Goal: Navigation & Orientation: Find specific page/section

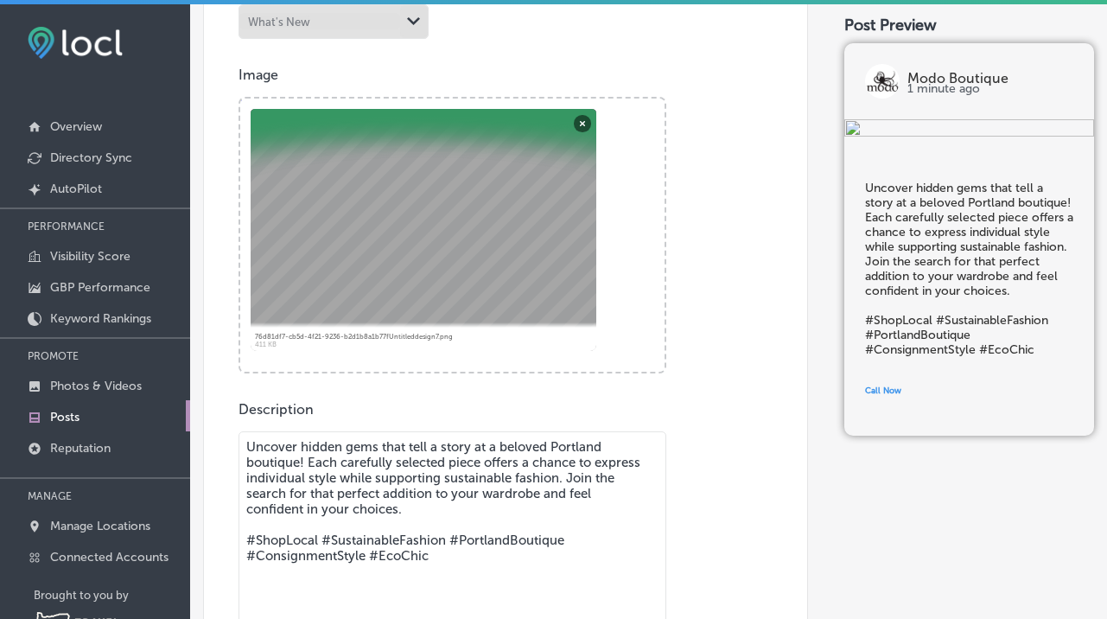
scroll to position [518, 0]
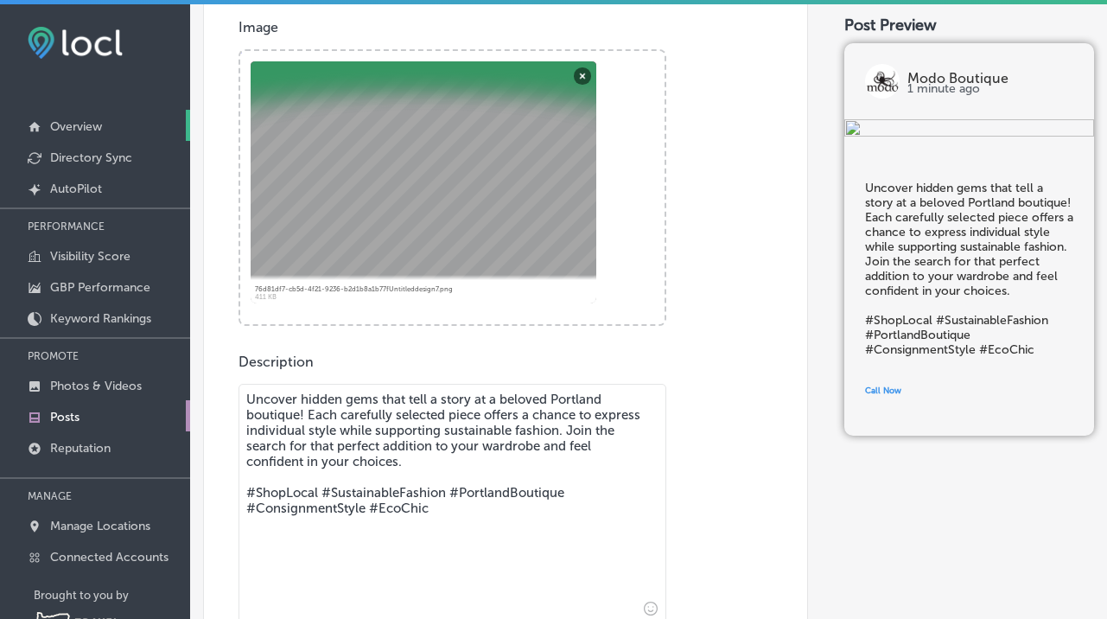
click at [97, 130] on p "Overview" at bounding box center [76, 126] width 52 height 15
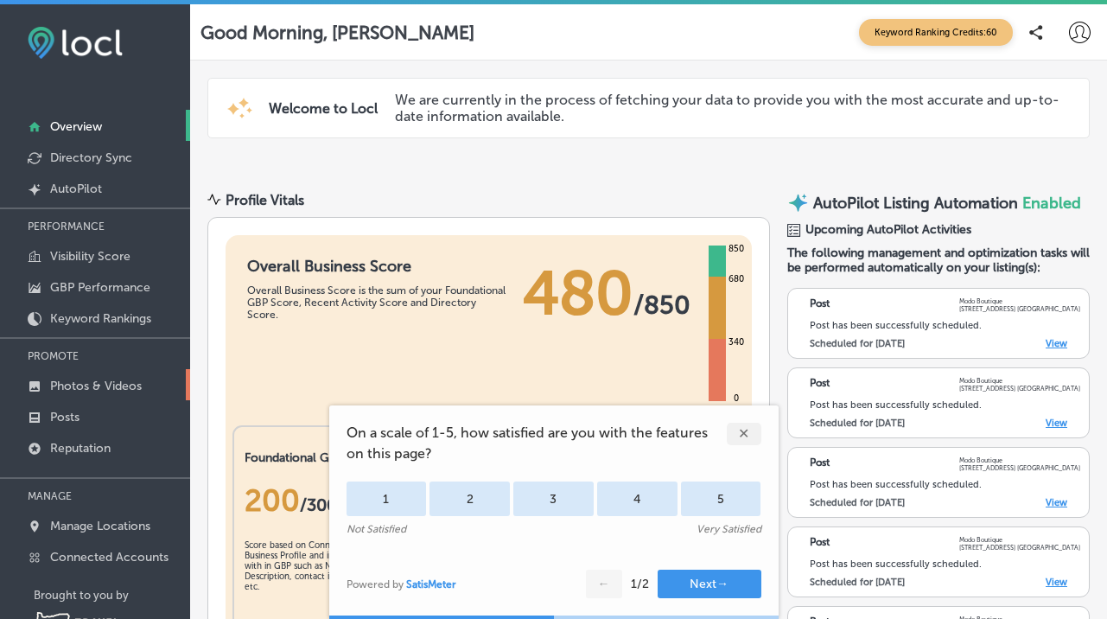
click at [73, 391] on link "Photos & Videos" at bounding box center [95, 384] width 190 height 31
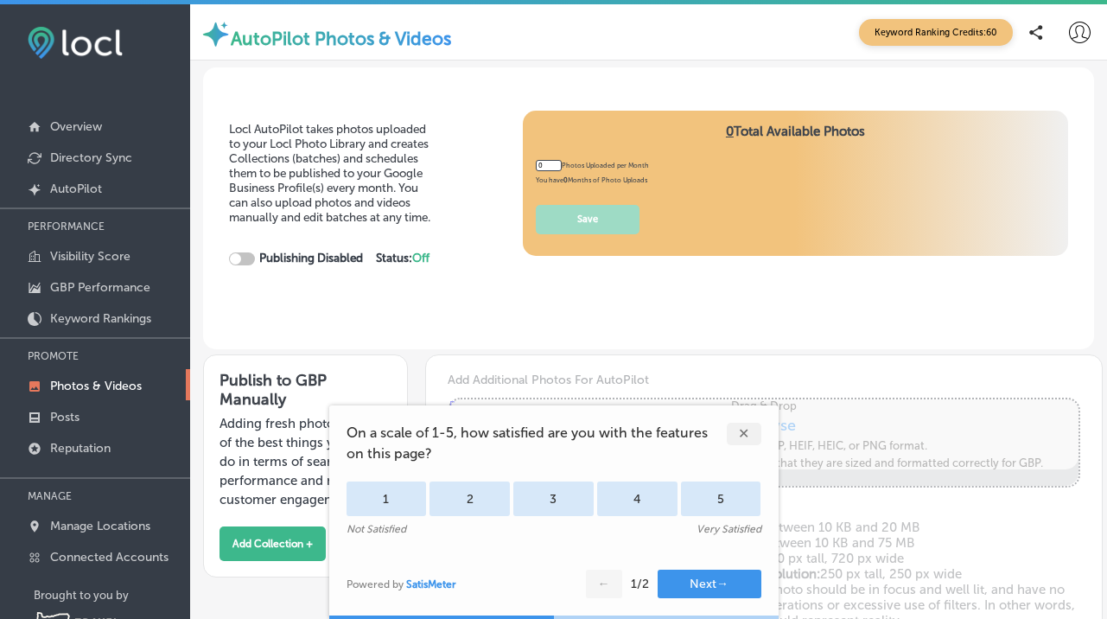
type input "5"
checkbox input "true"
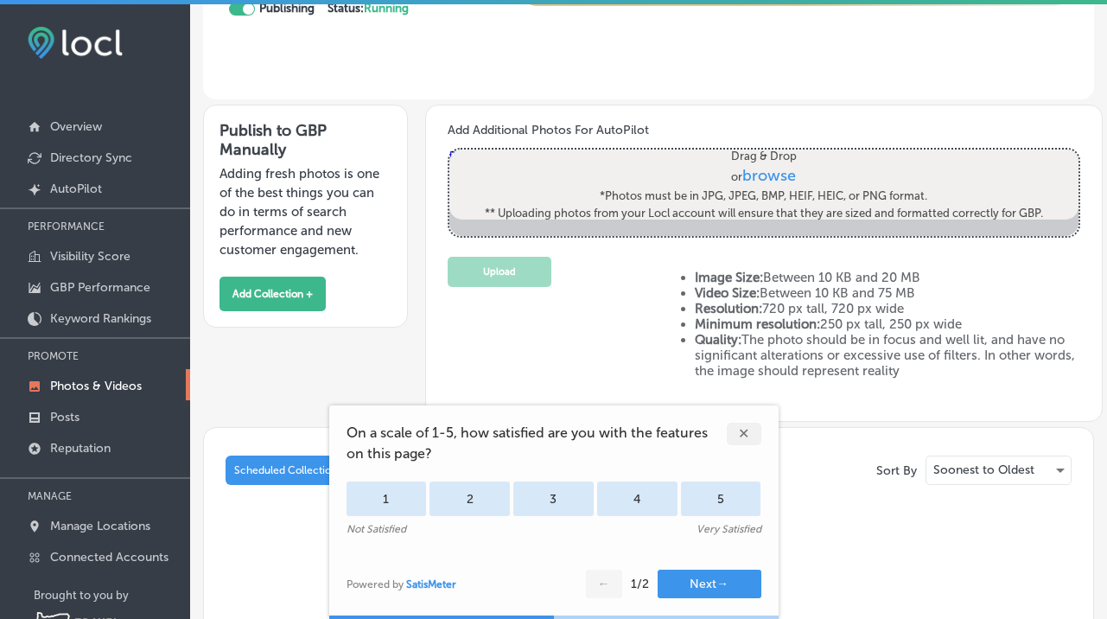
scroll to position [258, 0]
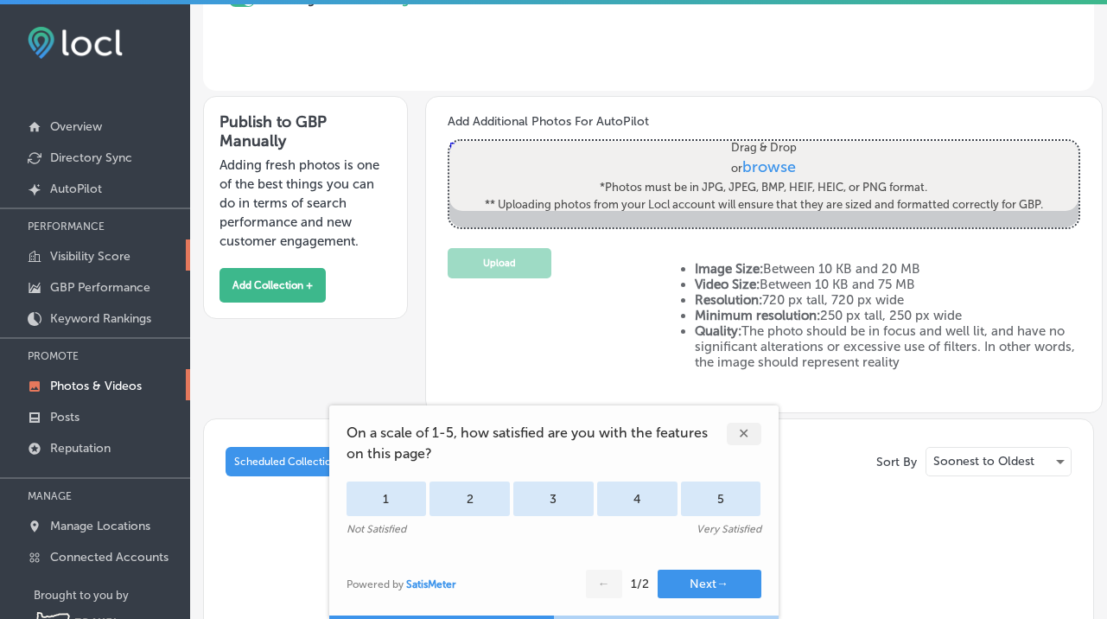
click at [74, 257] on p "Visibility Score" at bounding box center [90, 256] width 80 height 15
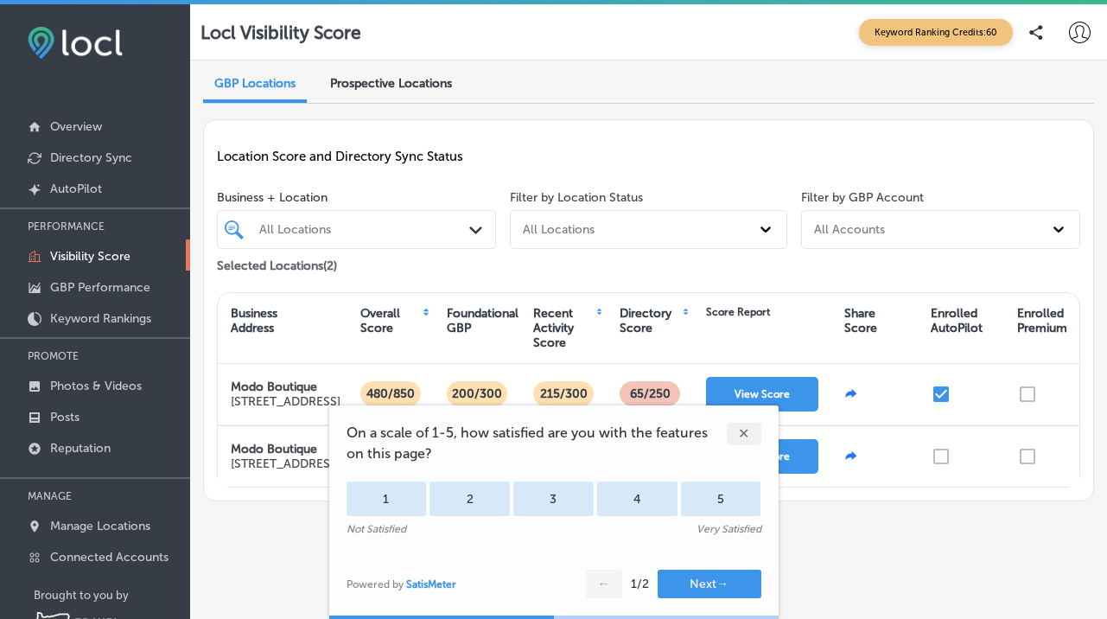
click at [742, 434] on div "✕" at bounding box center [744, 434] width 35 height 22
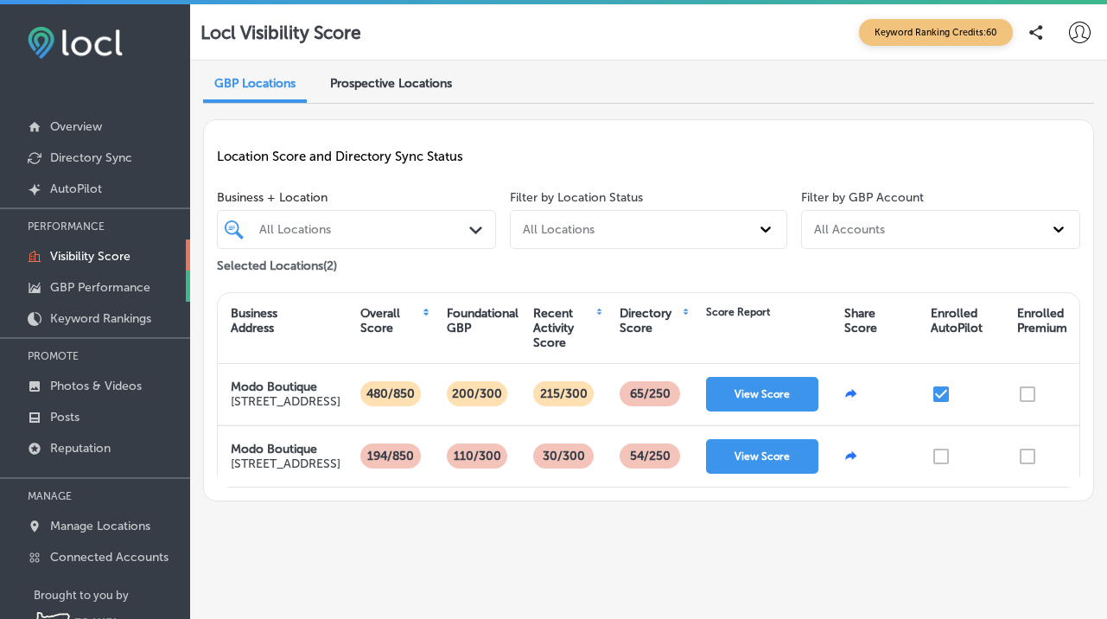
click at [79, 291] on p "GBP Performance" at bounding box center [100, 287] width 100 height 15
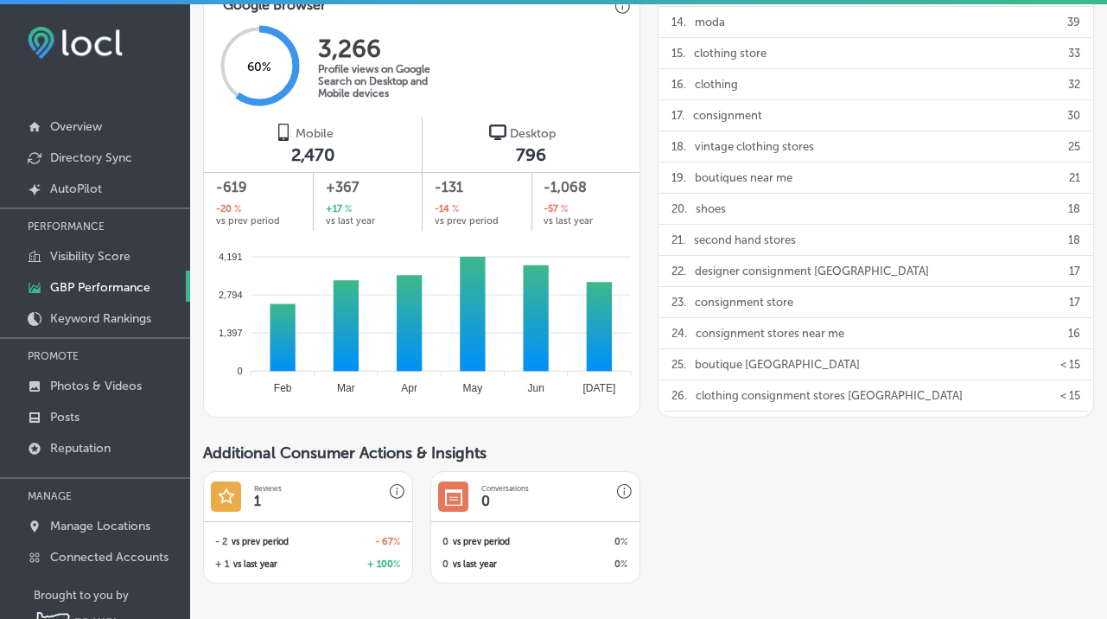
scroll to position [1104, 0]
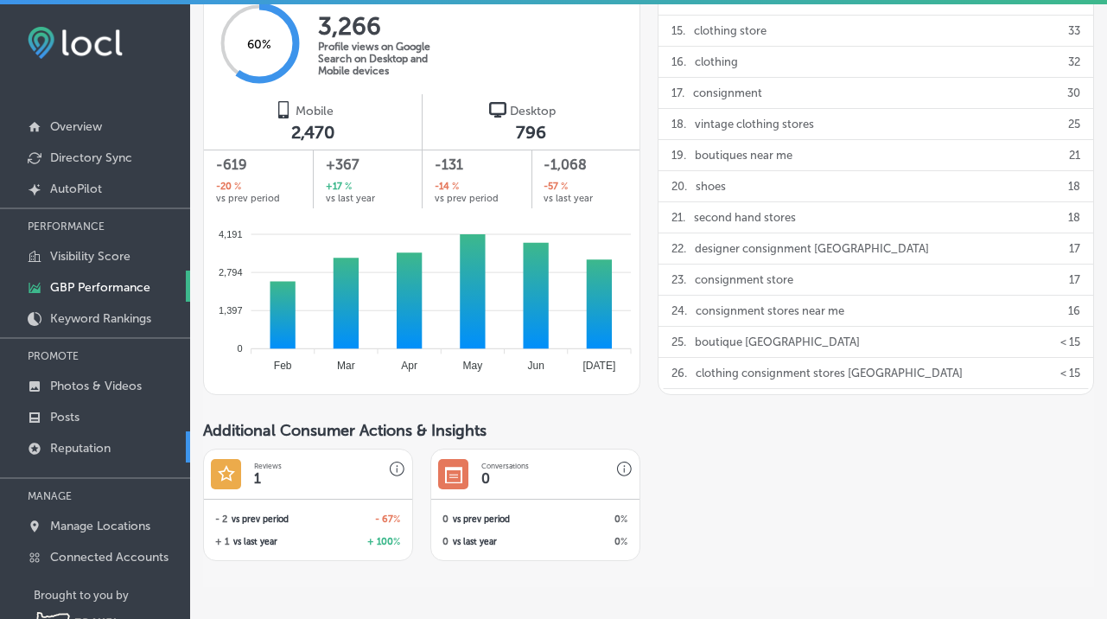
click at [86, 451] on p "Reputation" at bounding box center [80, 448] width 60 height 15
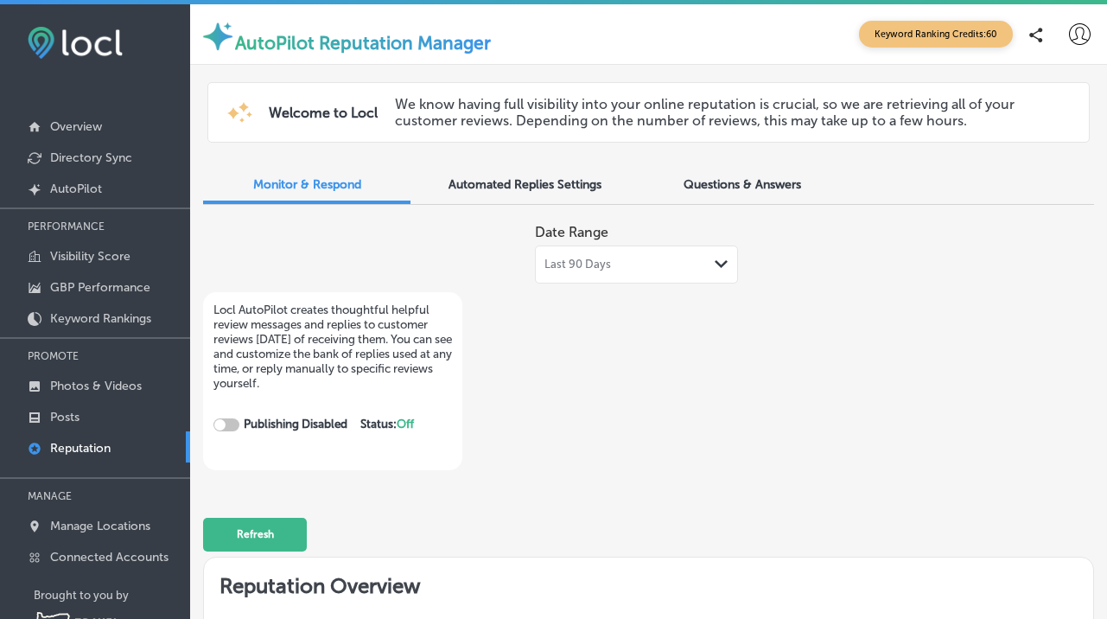
checkbox input "true"
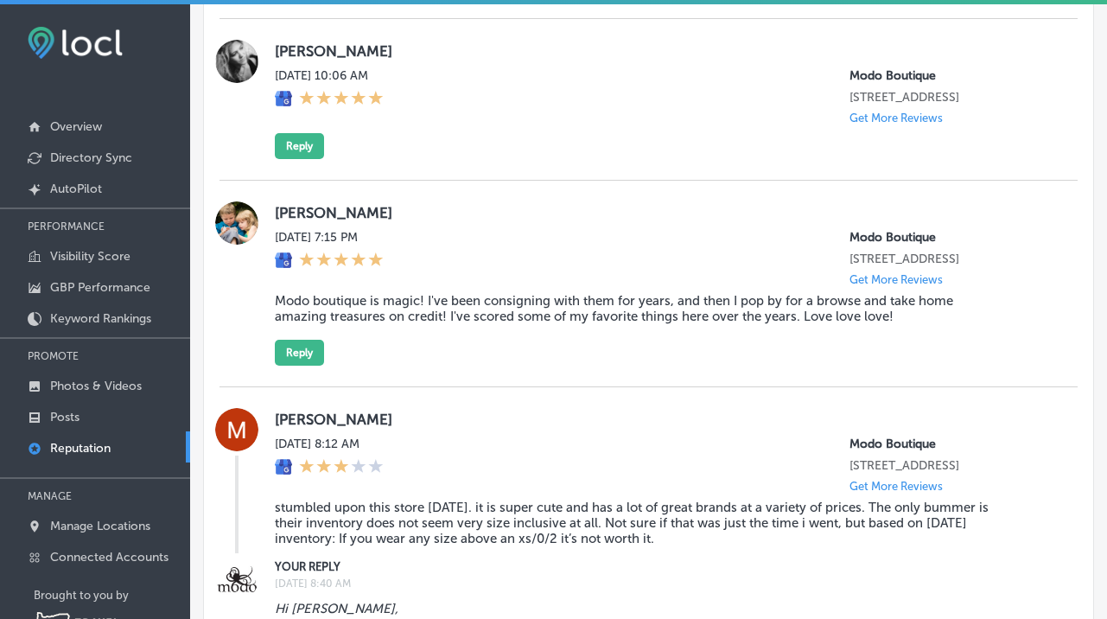
scroll to position [2239, 0]
